Goal: Contribute content: Contribute content

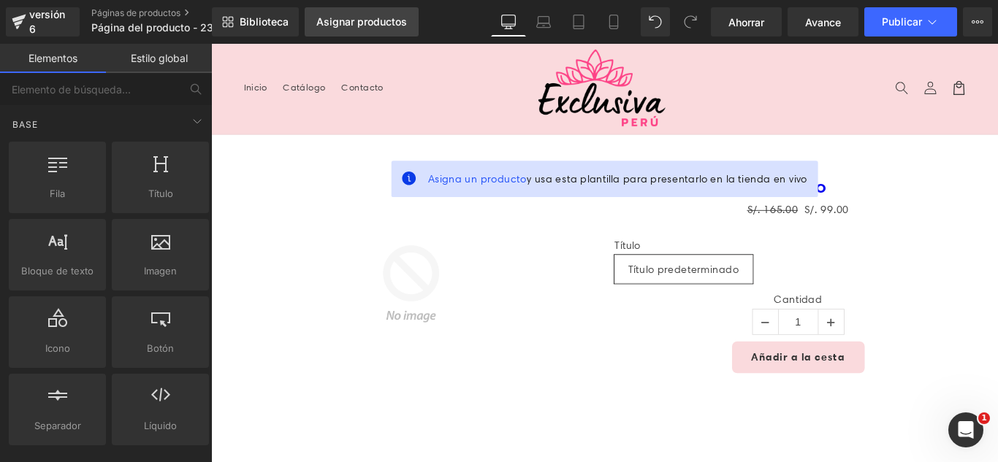
click at [387, 26] on font "Asignar productos" at bounding box center [361, 21] width 91 height 12
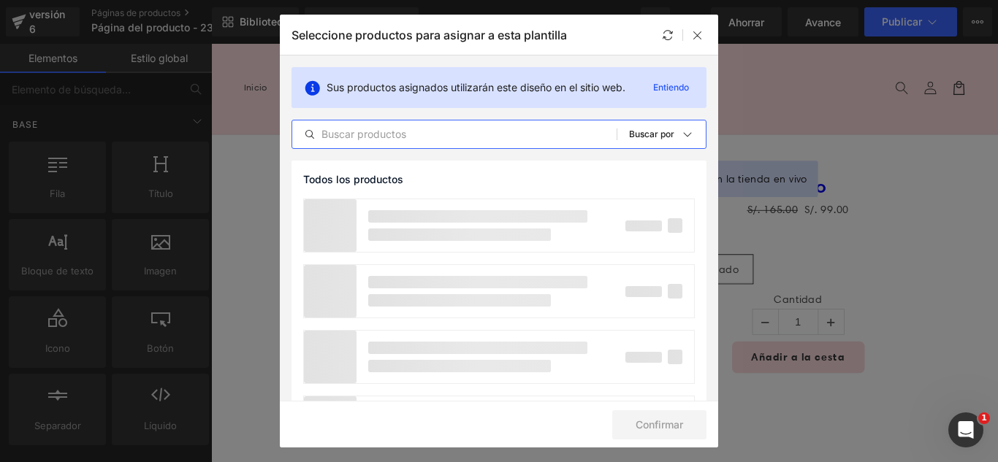
click at [483, 139] on input "text" at bounding box center [454, 135] width 324 height 18
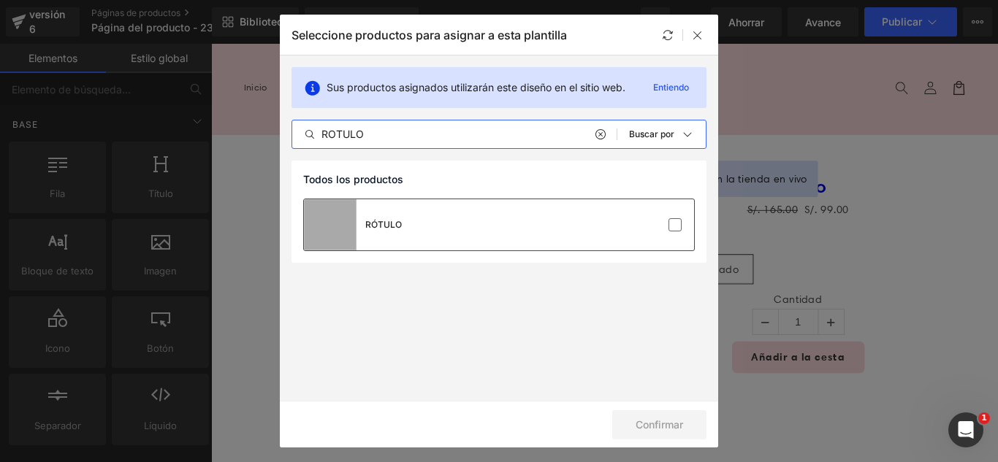
type input "ROTULO"
click at [687, 225] on div "RÓTULO" at bounding box center [499, 224] width 390 height 51
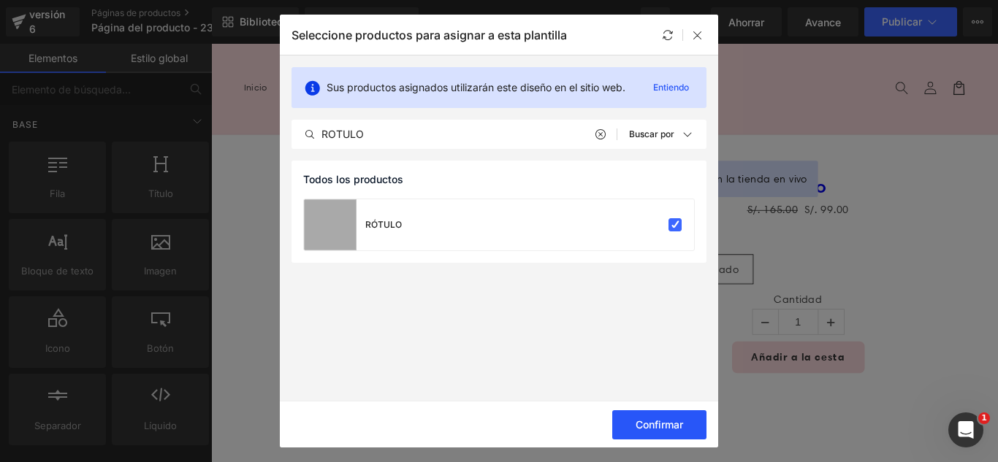
click at [693, 430] on button "Confirmar" at bounding box center [659, 425] width 94 height 29
click at [676, 424] on font "Éxito" at bounding box center [671, 425] width 24 height 12
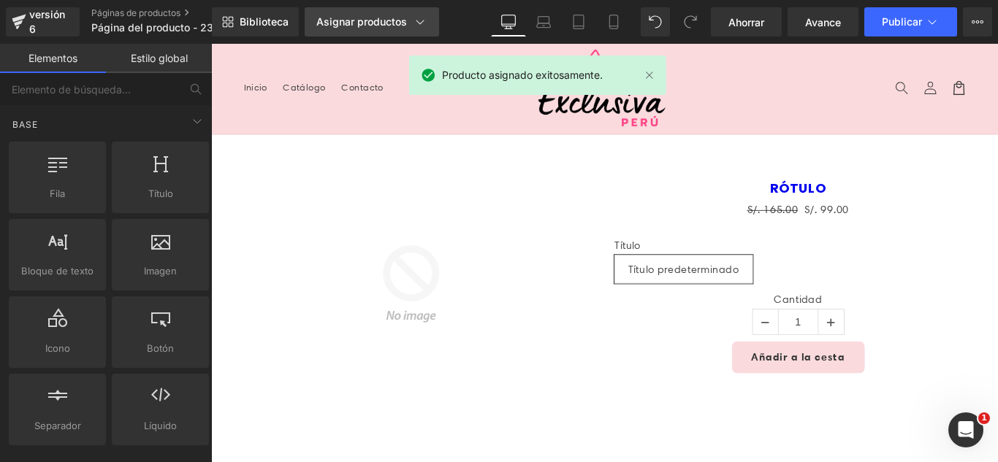
click at [338, 16] on font "Asignar productos" at bounding box center [361, 21] width 91 height 12
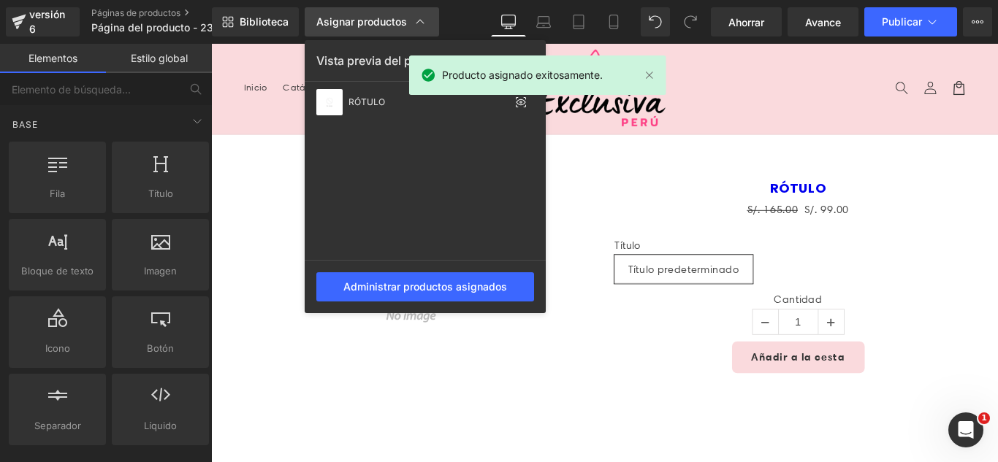
click at [340, 16] on font "Asignar productos" at bounding box center [361, 21] width 91 height 12
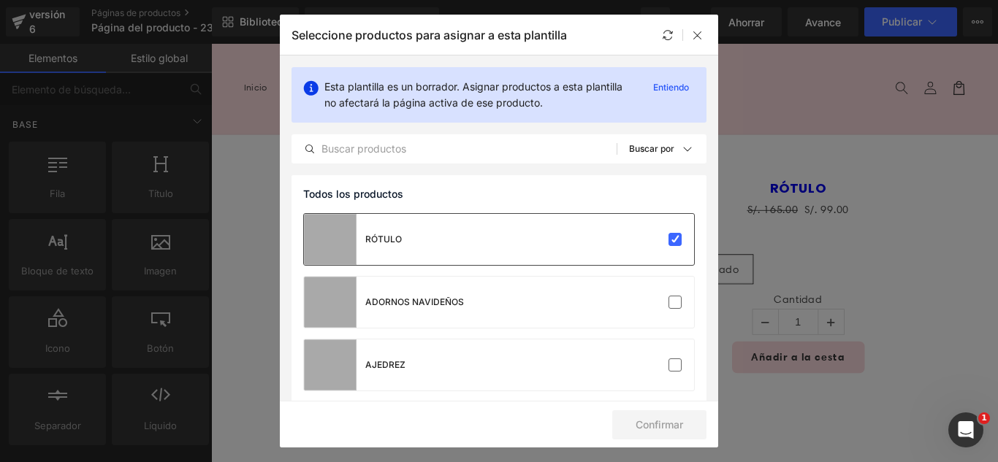
click at [583, 230] on div "RÓTULO" at bounding box center [499, 239] width 390 height 51
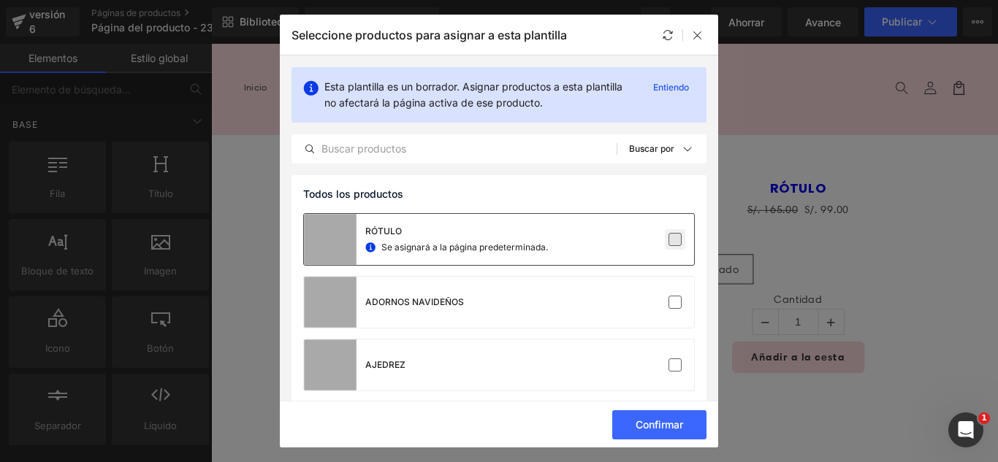
click at [668, 240] on label at bounding box center [674, 239] width 13 height 13
click at [675, 240] on input "checkbox" at bounding box center [675, 240] width 0 height 0
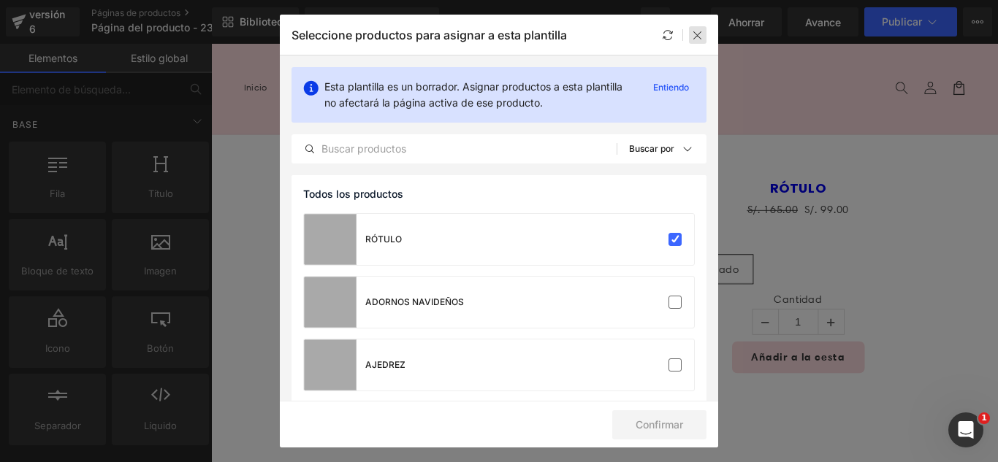
click at [697, 39] on icon at bounding box center [698, 35] width 12 height 12
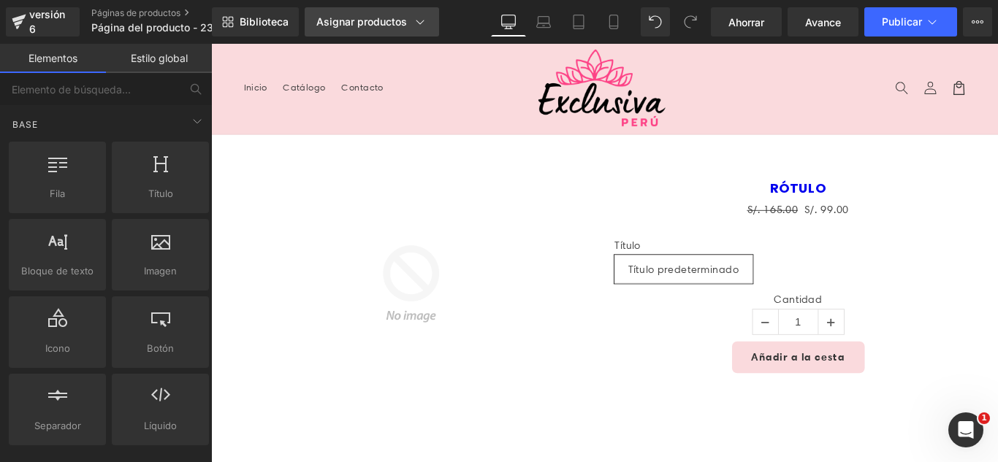
click at [348, 18] on font "Asignar productos" at bounding box center [361, 21] width 91 height 12
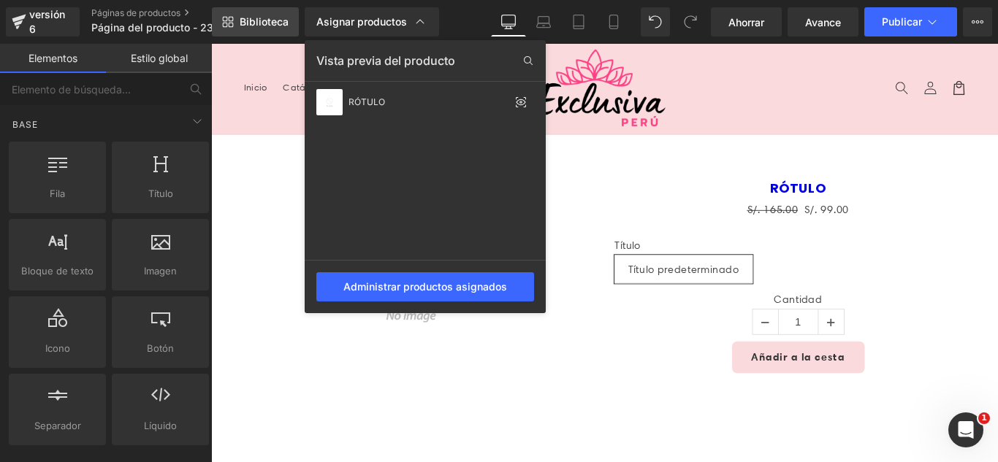
click at [261, 21] on font "Biblioteca" at bounding box center [264, 21] width 49 height 12
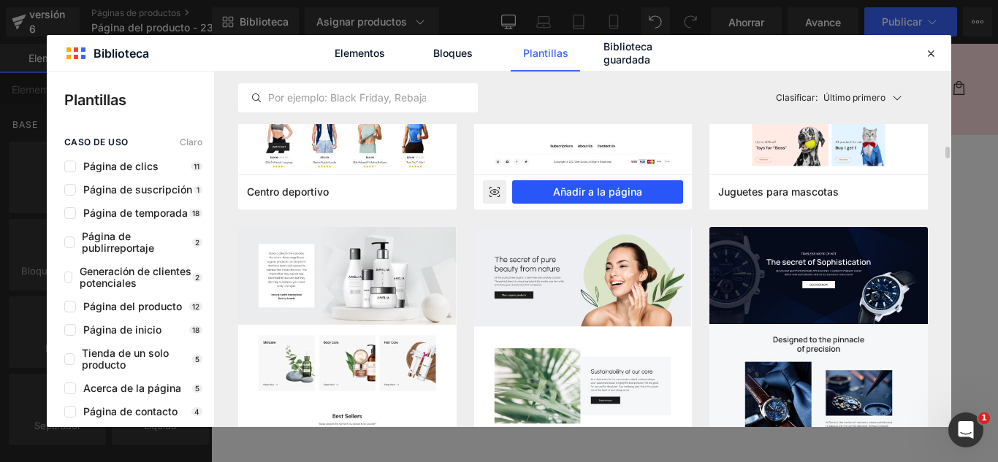
scroll to position [4310, 0]
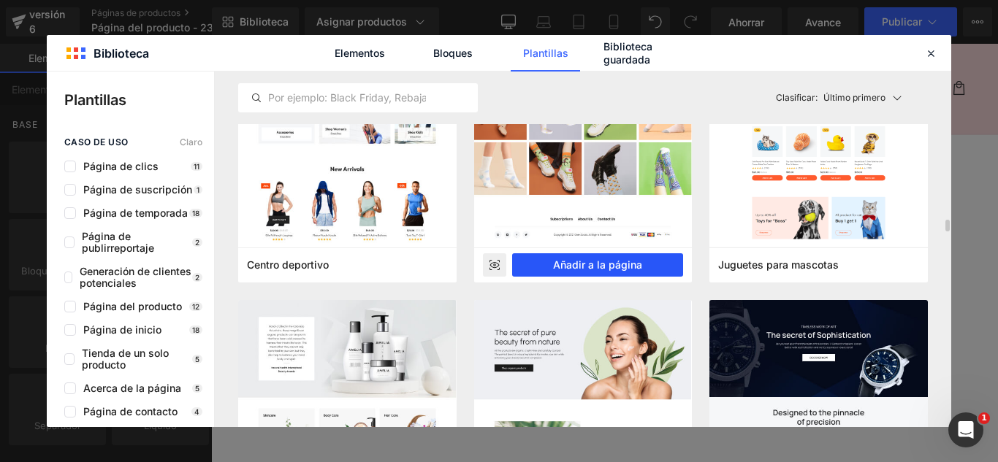
click at [616, 266] on font "Añadir a la página" at bounding box center [597, 265] width 89 height 12
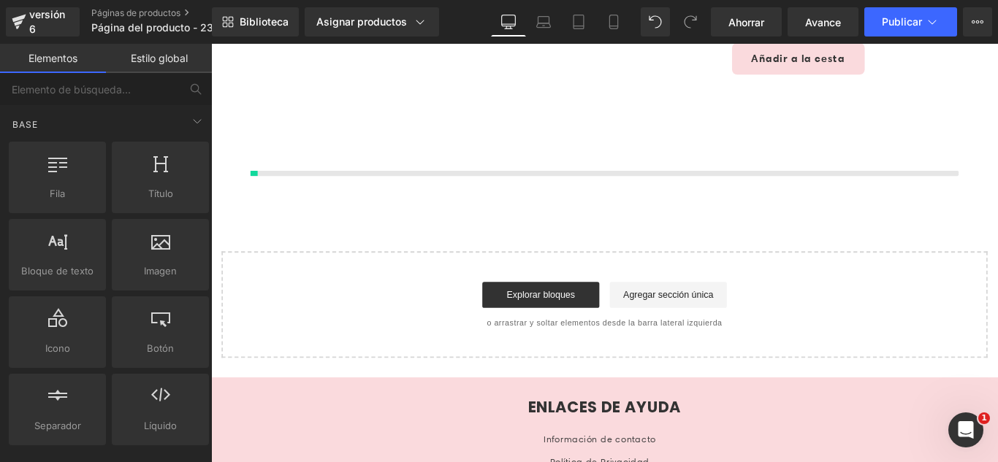
scroll to position [347, 0]
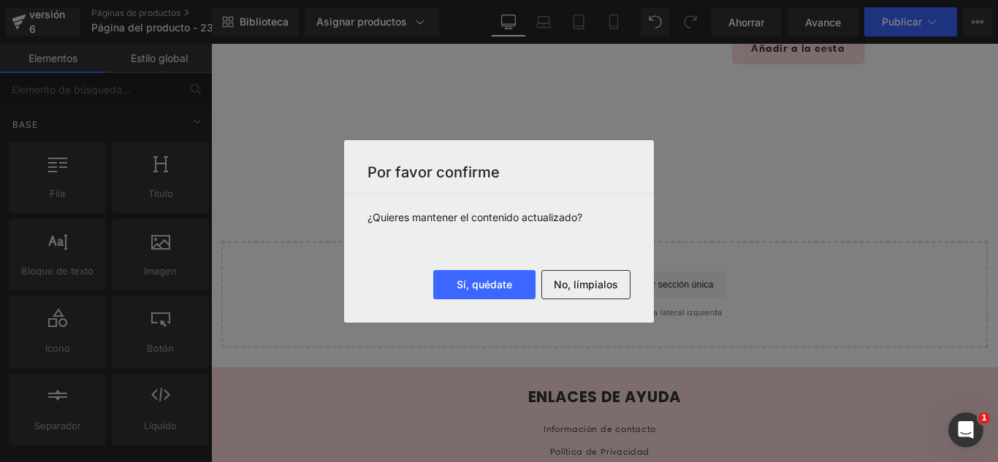
click at [600, 293] on button "No, límpialos" at bounding box center [585, 284] width 89 height 29
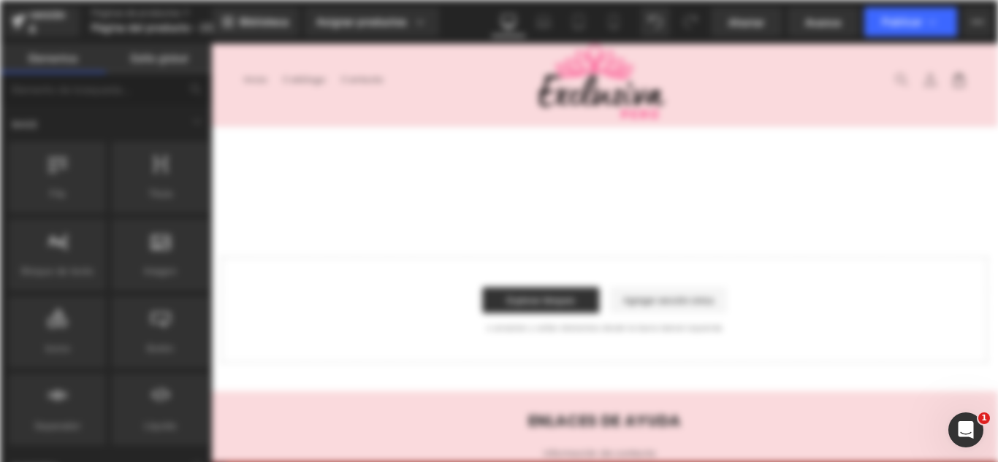
scroll to position [0, 0]
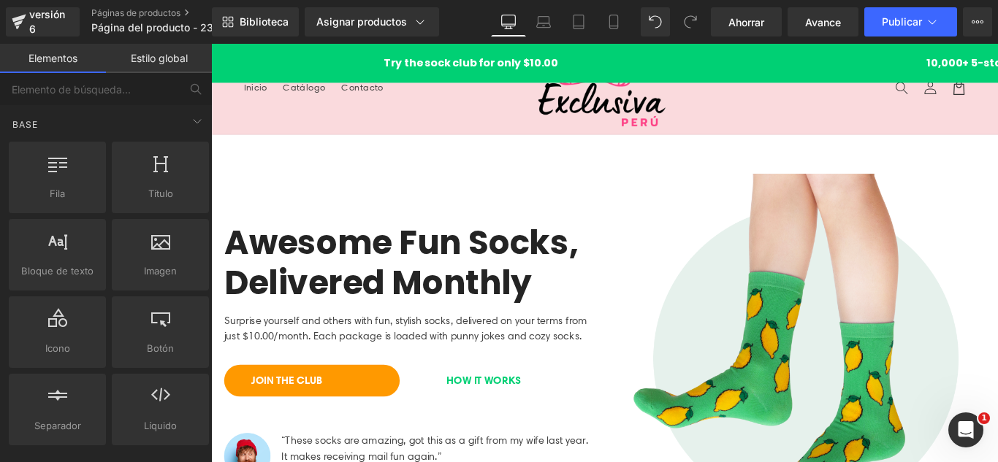
click at [405, 245] on div "Awesome Fun Socks, Delivered Monthly Heading" at bounding box center [434, 289] width 416 height 89
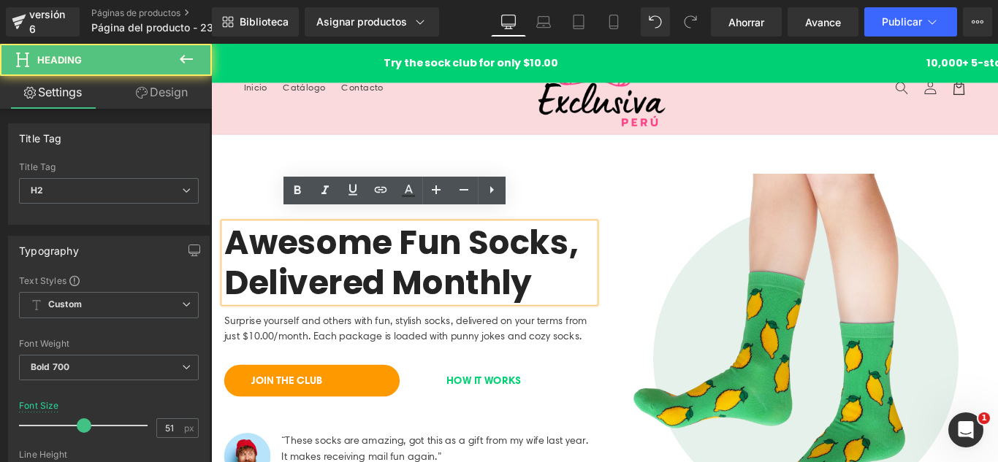
click at [276, 129] on header "Menú Inicio Catálogo Contacto Iniciar sesión Inicio Catálogo Contacto [GEOGRAPH…" at bounding box center [653, 95] width 884 height 102
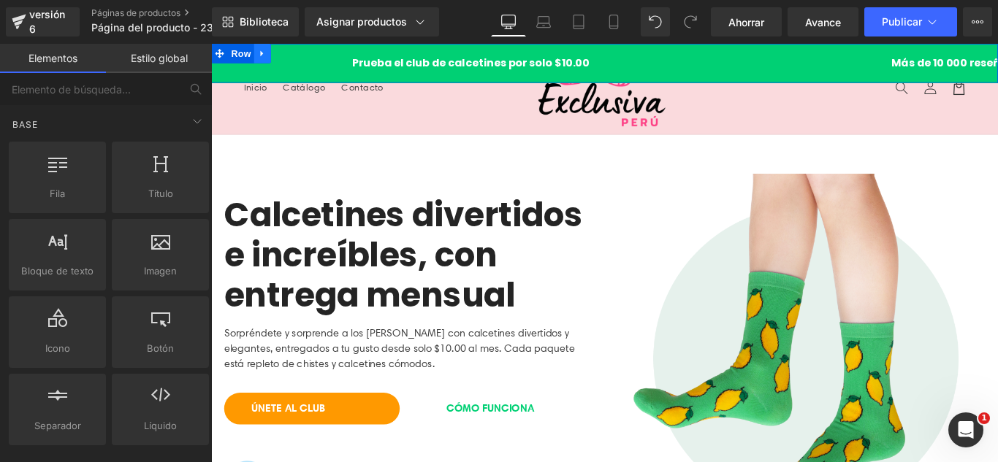
click at [267, 53] on icon at bounding box center [268, 55] width 3 height 7
click at [301, 54] on icon at bounding box center [303, 55] width 10 height 10
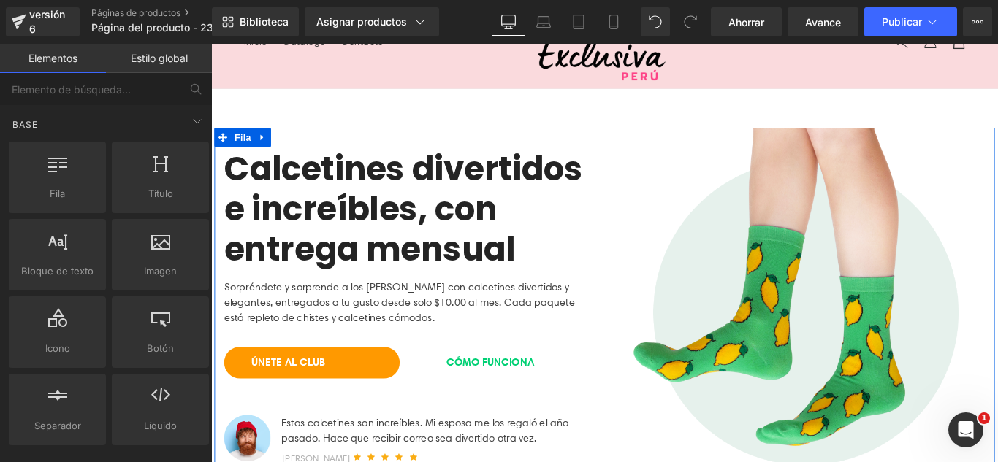
scroll to position [146, 0]
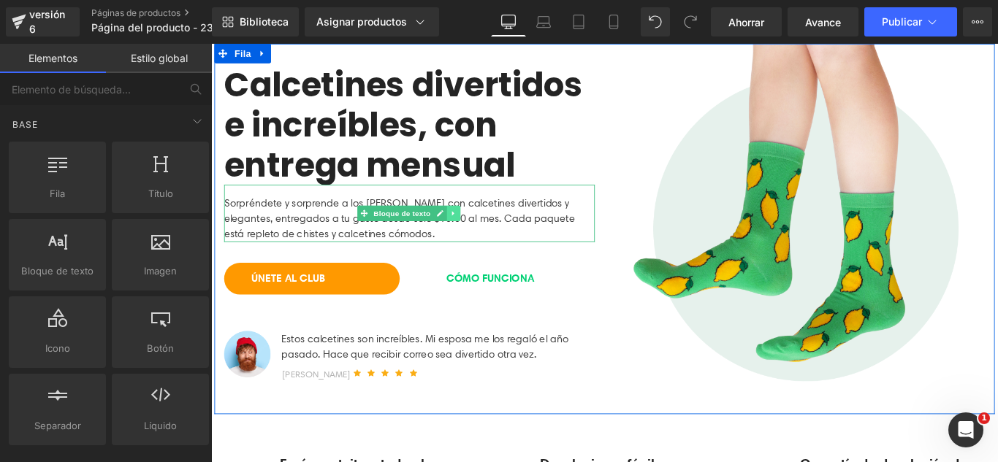
click at [480, 230] on icon at bounding box center [483, 234] width 8 height 9
click at [487, 231] on icon at bounding box center [491, 234] width 8 height 8
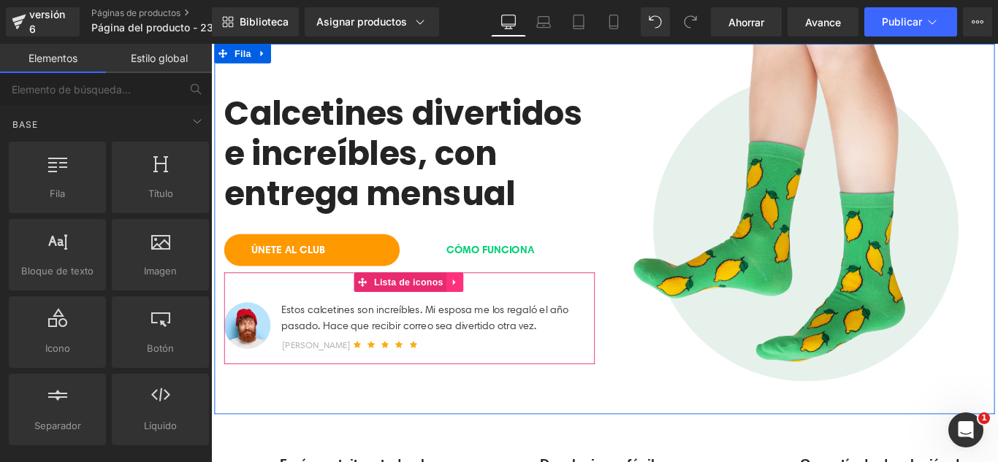
click at [485, 313] on icon at bounding box center [485, 312] width 10 height 11
click at [491, 316] on icon at bounding box center [494, 312] width 10 height 10
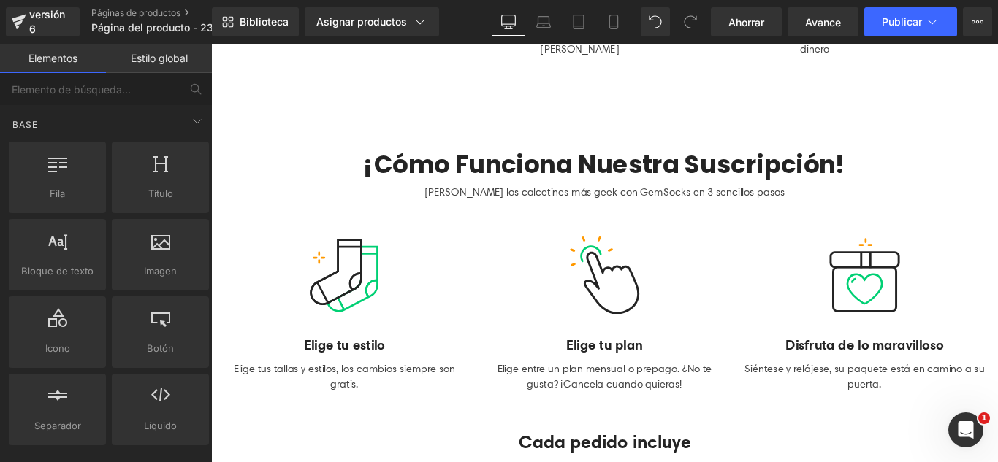
scroll to position [584, 0]
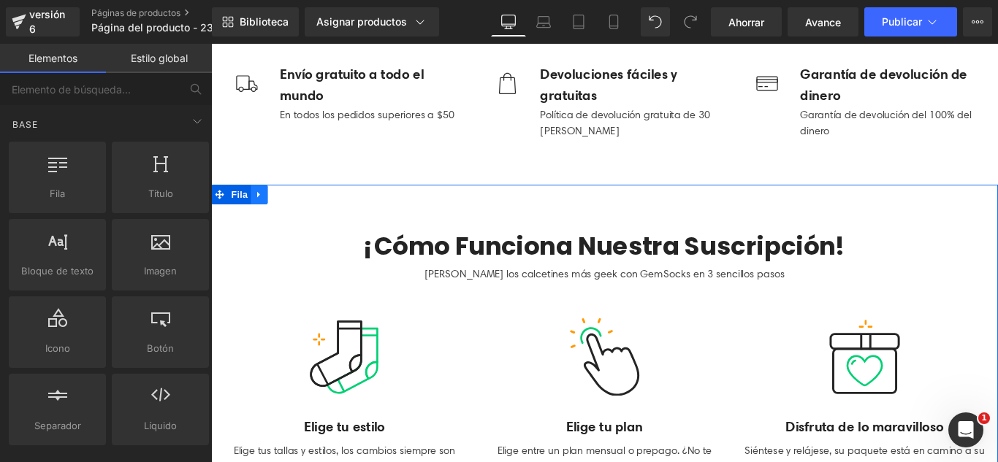
click at [262, 212] on icon at bounding box center [265, 212] width 10 height 11
click at [300, 211] on icon at bounding box center [303, 213] width 10 height 10
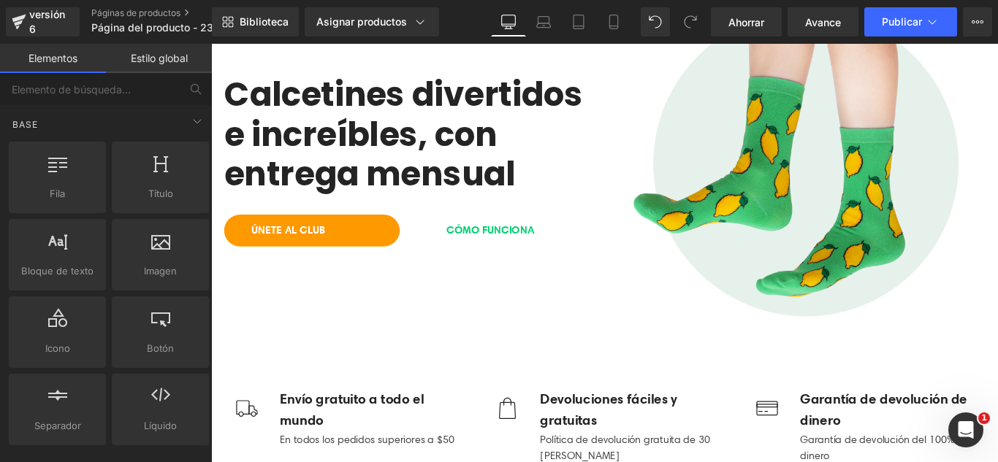
scroll to position [438, 0]
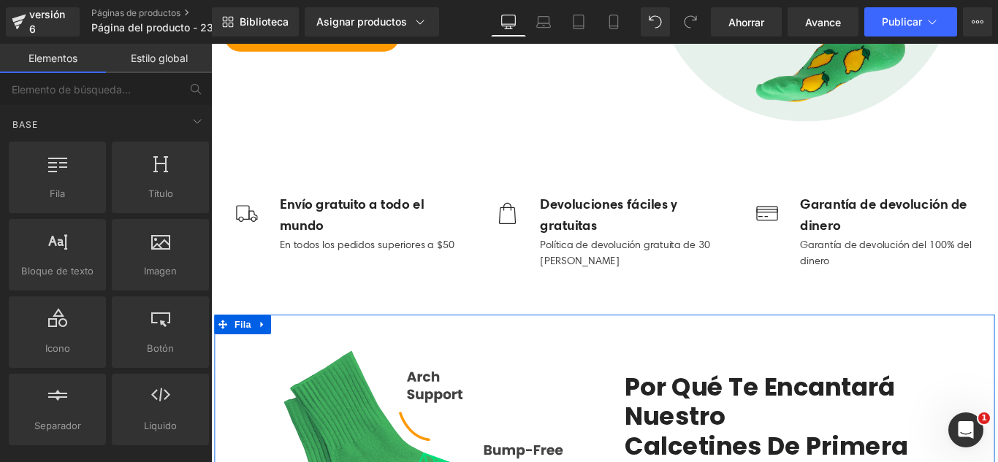
click at [272, 355] on link at bounding box center [268, 359] width 19 height 22
click at [302, 354] on icon at bounding box center [307, 359] width 10 height 10
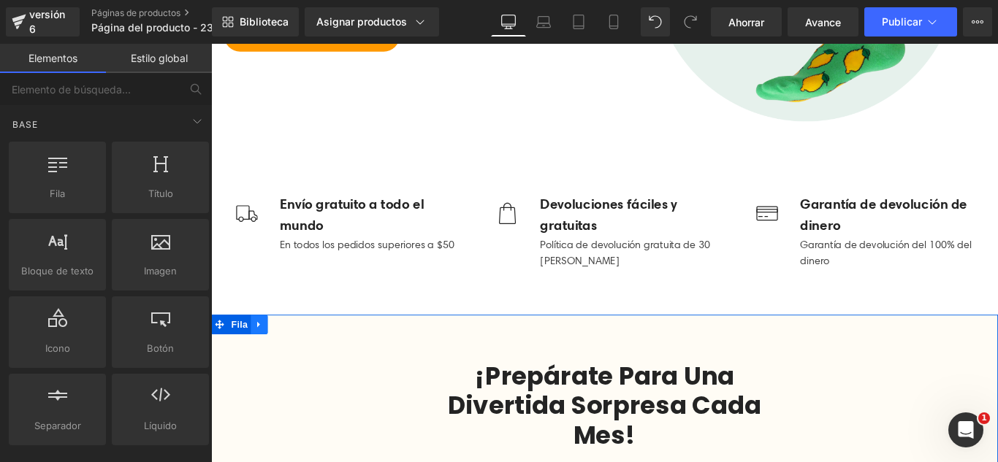
click at [262, 362] on icon at bounding box center [265, 359] width 10 height 11
click at [294, 357] on link at bounding box center [303, 359] width 19 height 22
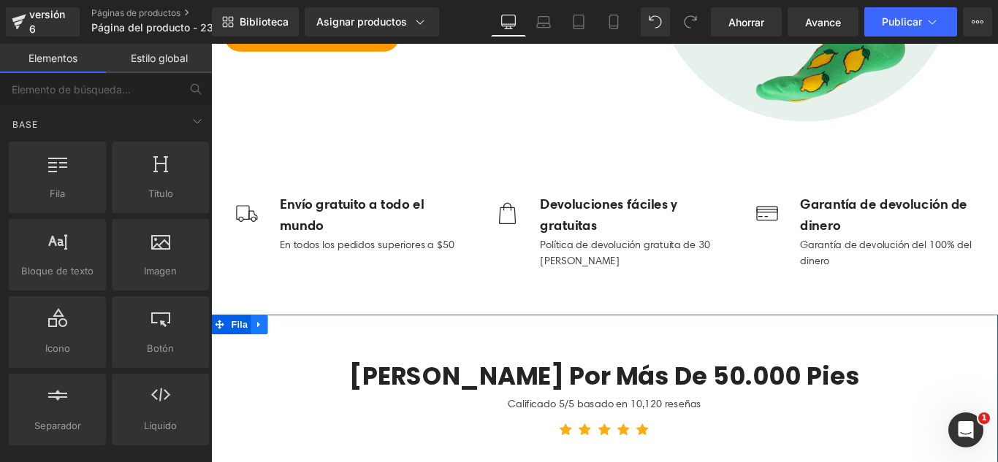
click at [260, 354] on icon at bounding box center [265, 359] width 10 height 11
click at [296, 363] on link at bounding box center [303, 359] width 19 height 22
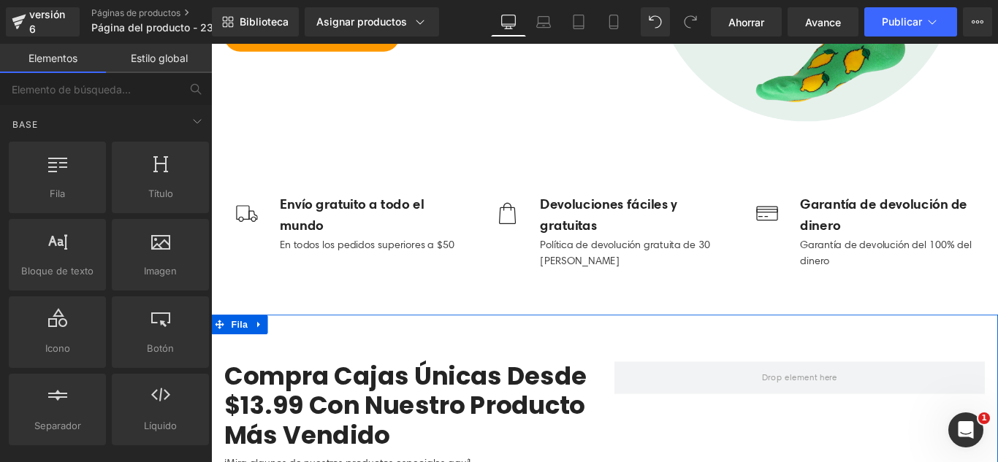
scroll to position [584, 0]
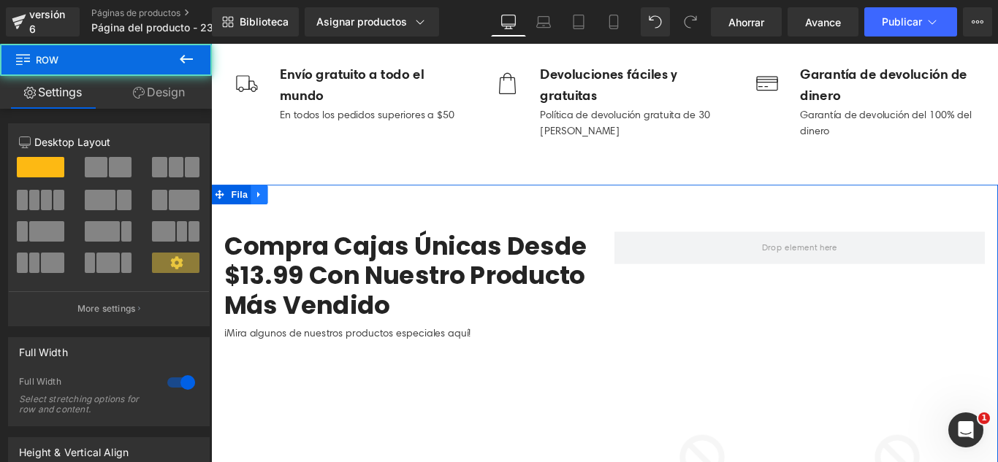
click at [260, 215] on icon at bounding box center [265, 212] width 10 height 11
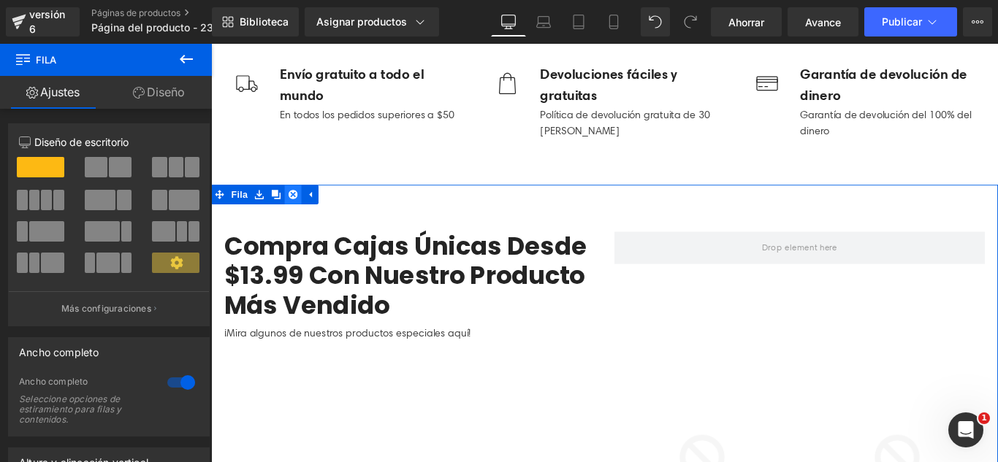
click at [298, 212] on icon at bounding box center [303, 213] width 10 height 10
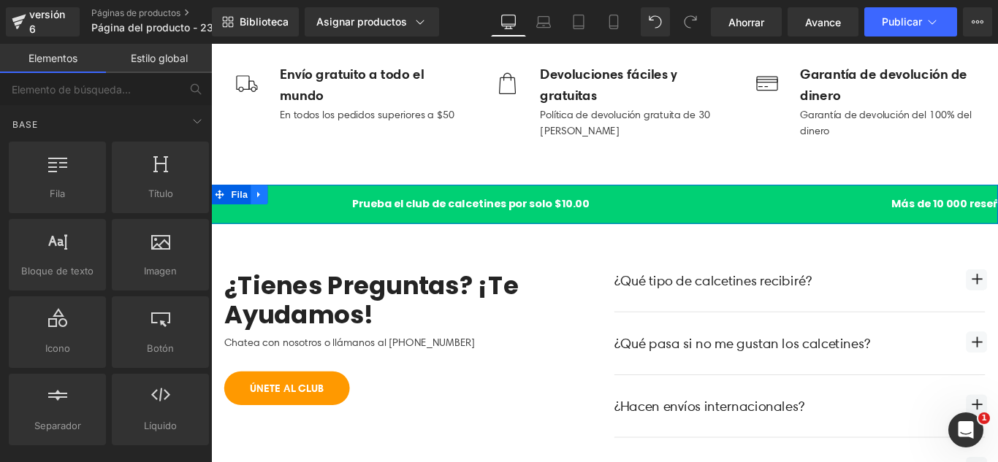
click at [263, 213] on icon at bounding box center [265, 212] width 10 height 11
click at [298, 211] on icon at bounding box center [303, 213] width 10 height 10
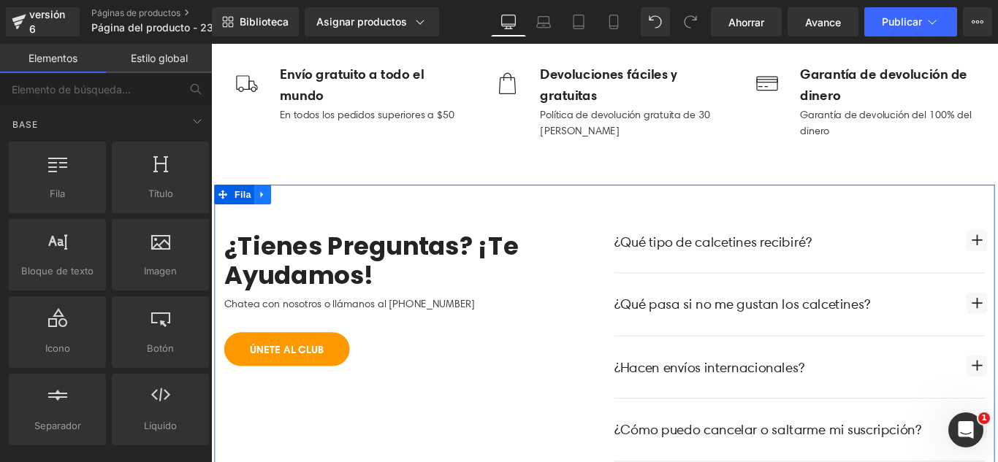
click at [269, 220] on link at bounding box center [268, 213] width 19 height 22
click at [302, 215] on icon at bounding box center [307, 213] width 10 height 10
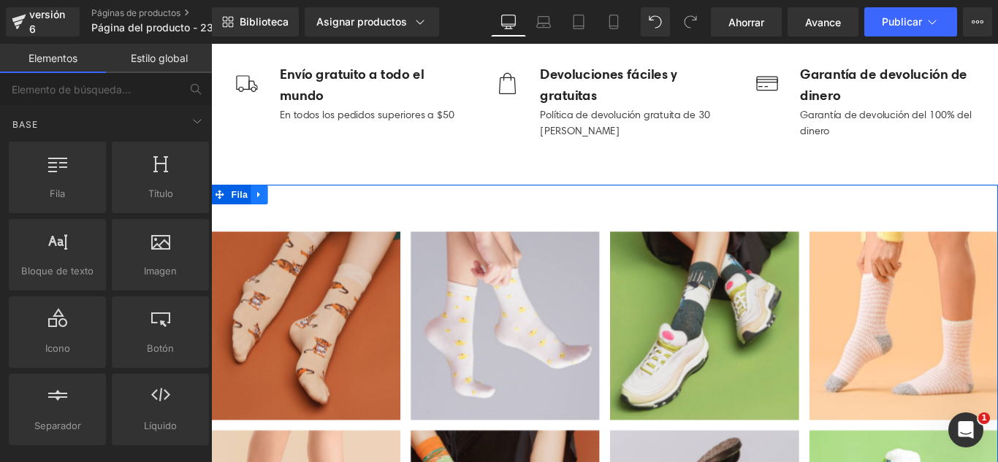
click at [264, 213] on icon at bounding box center [265, 212] width 10 height 11
click at [301, 215] on icon at bounding box center [303, 213] width 10 height 10
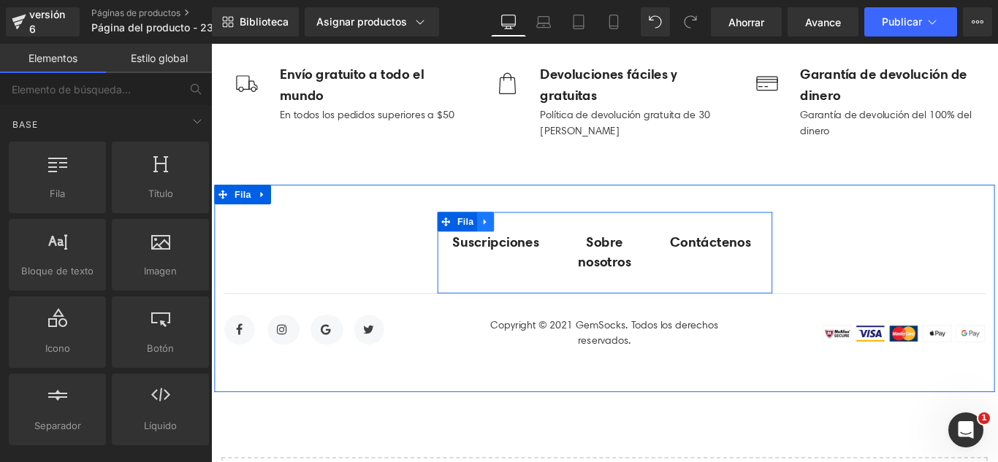
click at [516, 247] on icon at bounding box center [519, 243] width 10 height 11
click at [552, 247] on icon at bounding box center [557, 243] width 10 height 11
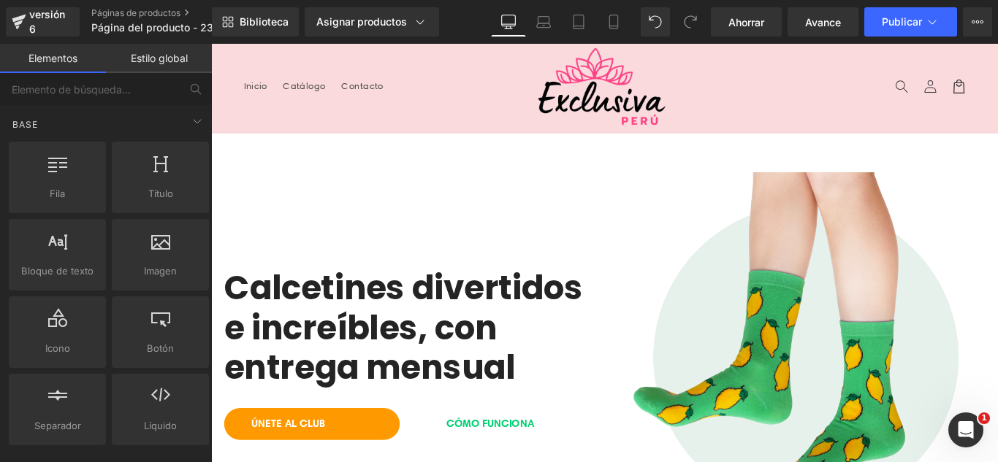
scroll to position [0, 0]
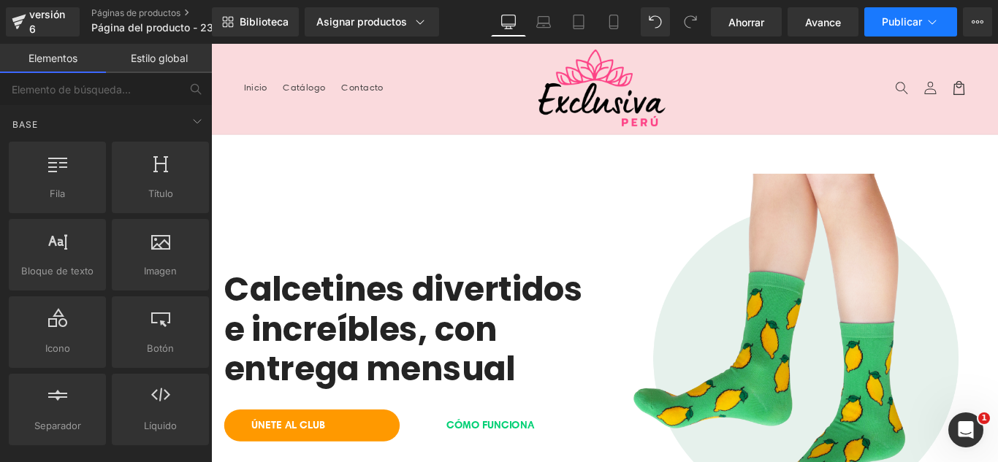
click at [907, 23] on font "Publicar" at bounding box center [902, 21] width 40 height 12
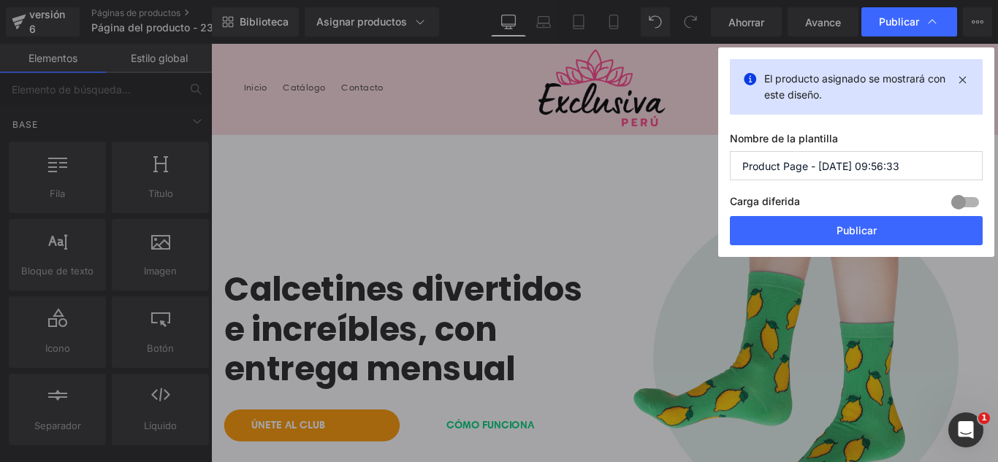
click at [923, 172] on input "Product Page - [DATE] 09:56:33" at bounding box center [856, 165] width 253 height 29
click at [923, 173] on input "Product Page - [DATE] 09:56:33" at bounding box center [856, 165] width 253 height 29
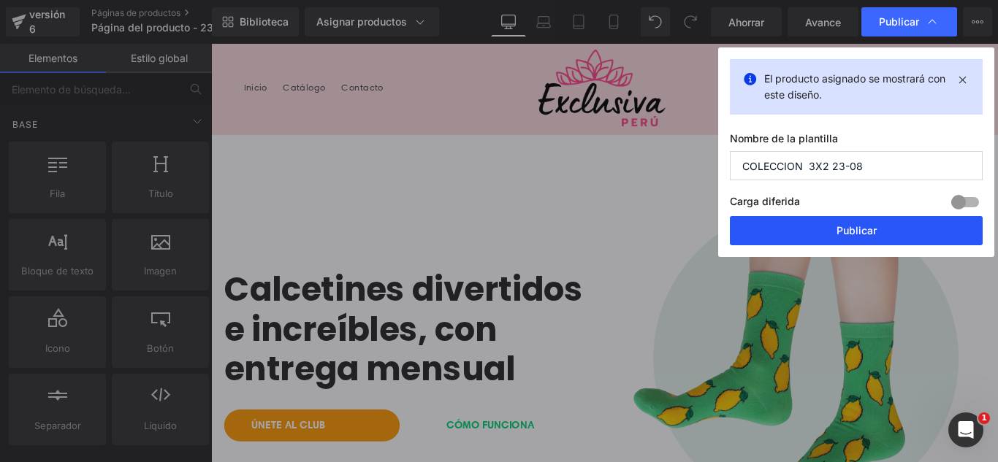
type input "COLECCION 3X2 23-08"
click at [870, 238] on button "Publicar" at bounding box center [856, 230] width 253 height 29
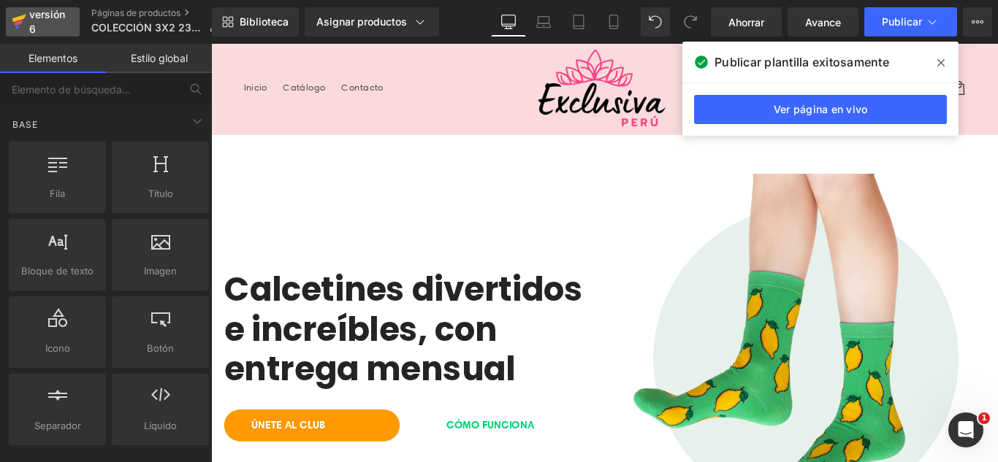
click at [47, 21] on div "versión 6" at bounding box center [48, 22] width 45 height 34
